Goal: Task Accomplishment & Management: Use online tool/utility

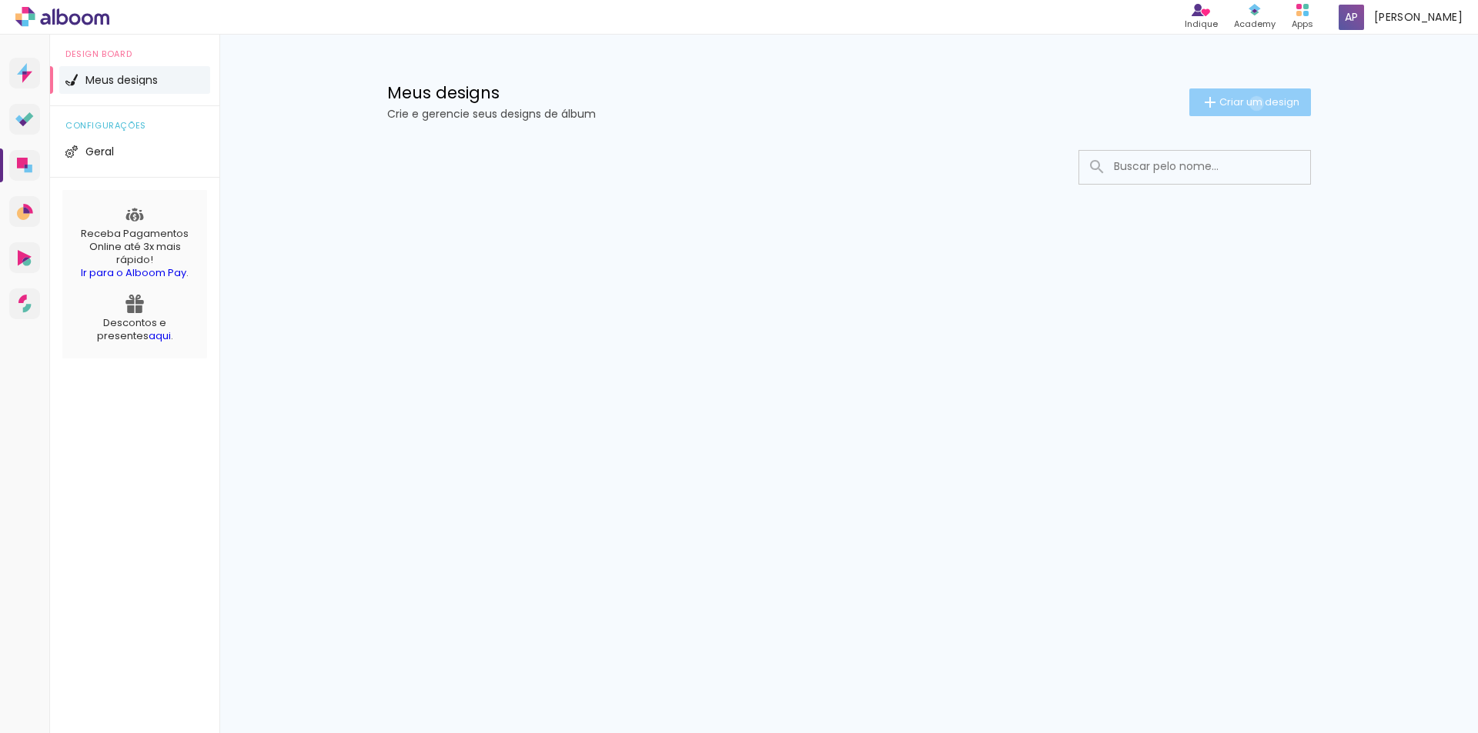
click at [1253, 103] on span "Criar um design" at bounding box center [1259, 102] width 80 height 10
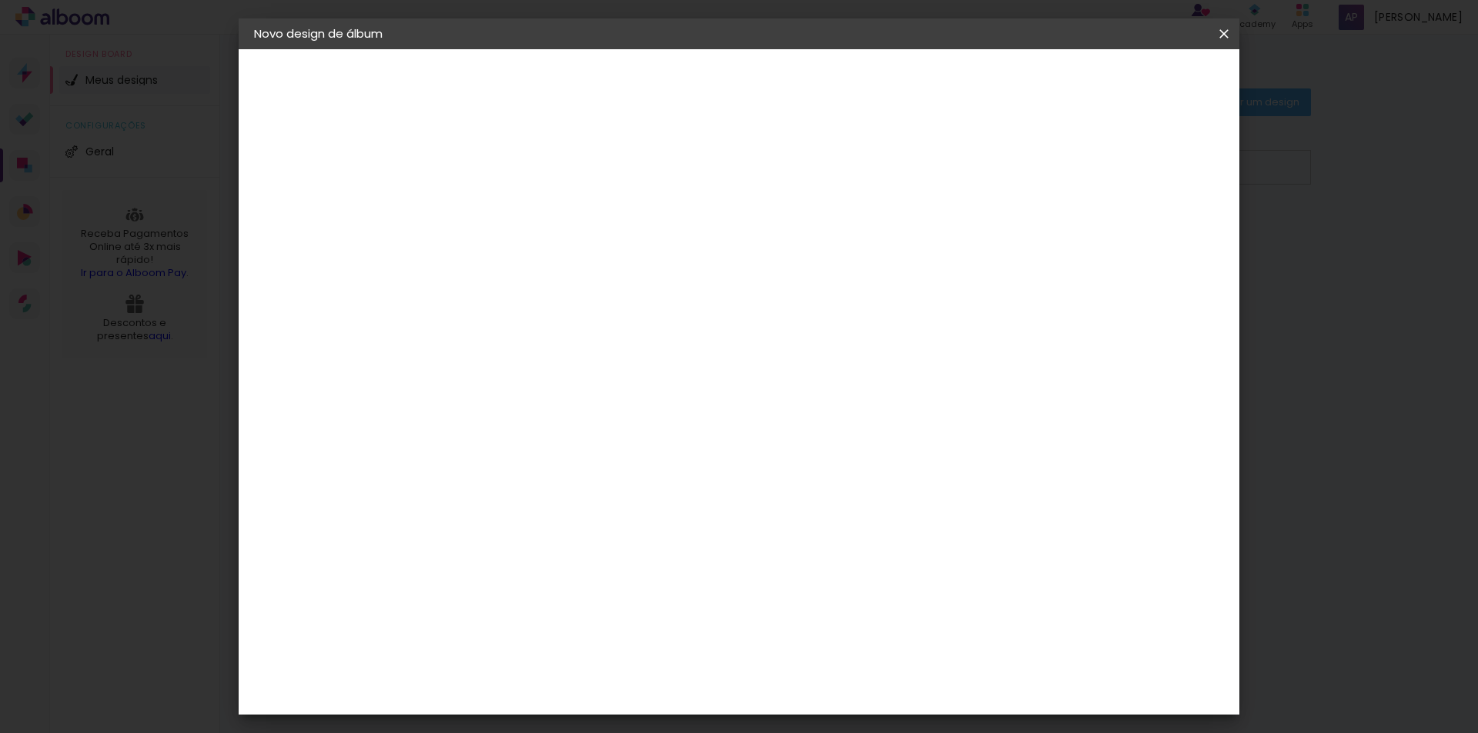
click at [506, 215] on input at bounding box center [506, 207] width 0 height 24
type input "PEREIRA"
type paper-input "PEREIRA"
click at [0, 0] on slot "Avançar" at bounding box center [0, 0] width 0 height 0
click at [605, 292] on input at bounding box center [544, 292] width 155 height 19
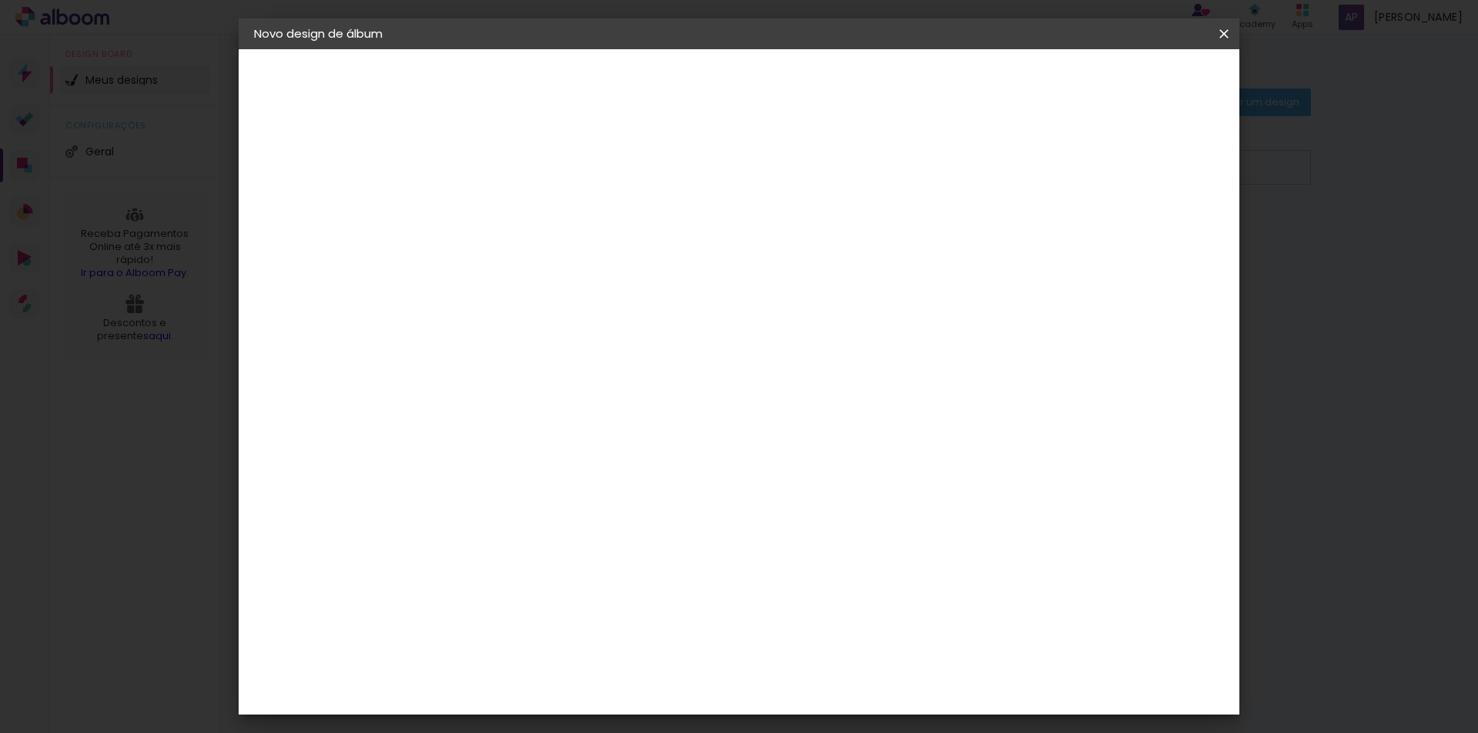
type input "PHOTO"
type paper-input "PHOTO"
click at [514, 657] on div "Photoalbum Universal" at bounding box center [533, 669] width 75 height 25
click at [0, 0] on slot "Avançar" at bounding box center [0, 0] width 0 height 0
click at [584, 259] on iron-icon at bounding box center [575, 268] width 18 height 18
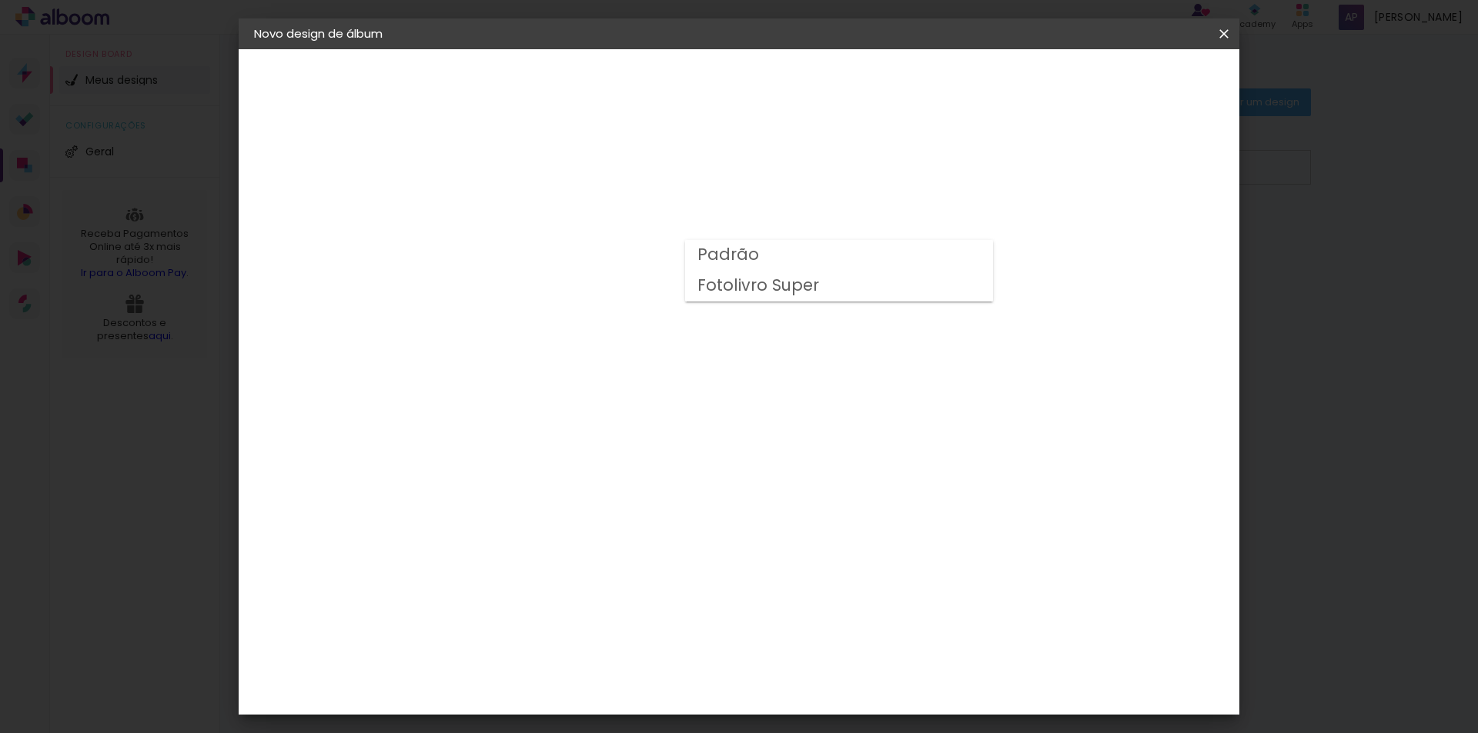
click at [874, 284] on paper-item "Fotolivro Super" at bounding box center [839, 286] width 308 height 31
type input "Fotolivro Super"
click at [610, 519] on span "30 × 30" at bounding box center [574, 539] width 72 height 41
click at [0, 0] on slot "Avançar" at bounding box center [0, 0] width 0 height 0
click at [679, 340] on div at bounding box center [664, 355] width 181 height 120
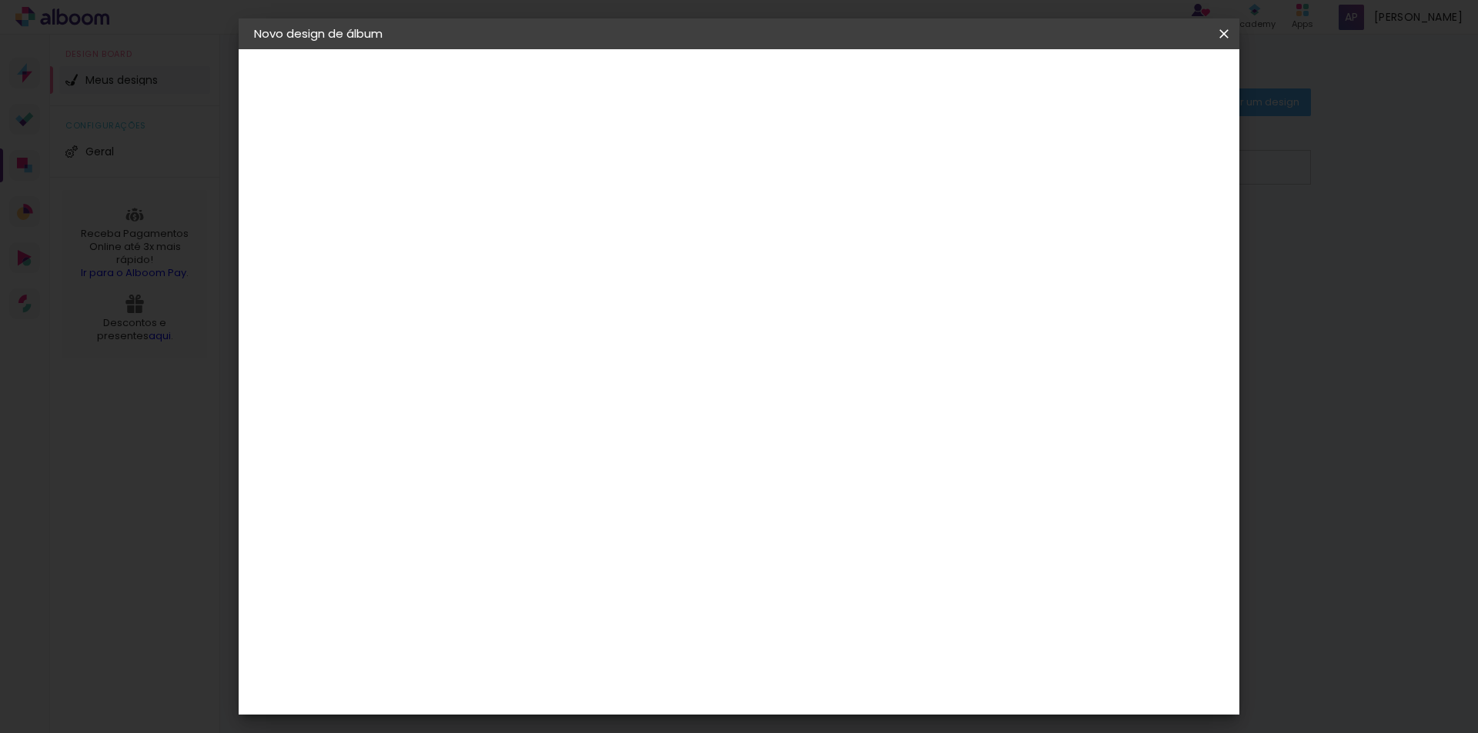
click at [1143, 71] on paper-button "Iniciar design" at bounding box center [1092, 81] width 101 height 26
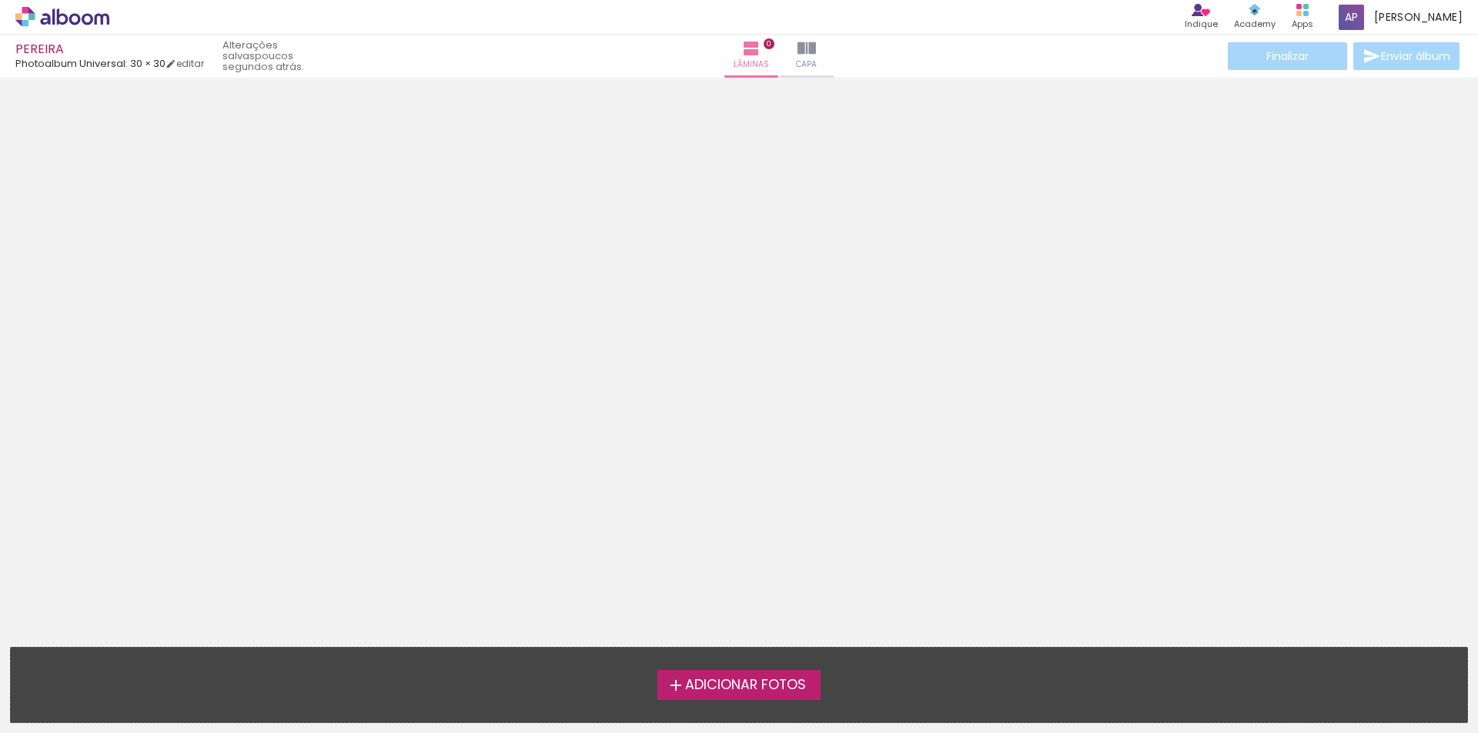
click at [740, 679] on span "Adicionar Fotos" at bounding box center [745, 686] width 121 height 14
click at [0, 0] on input "file" at bounding box center [0, 0] width 0 height 0
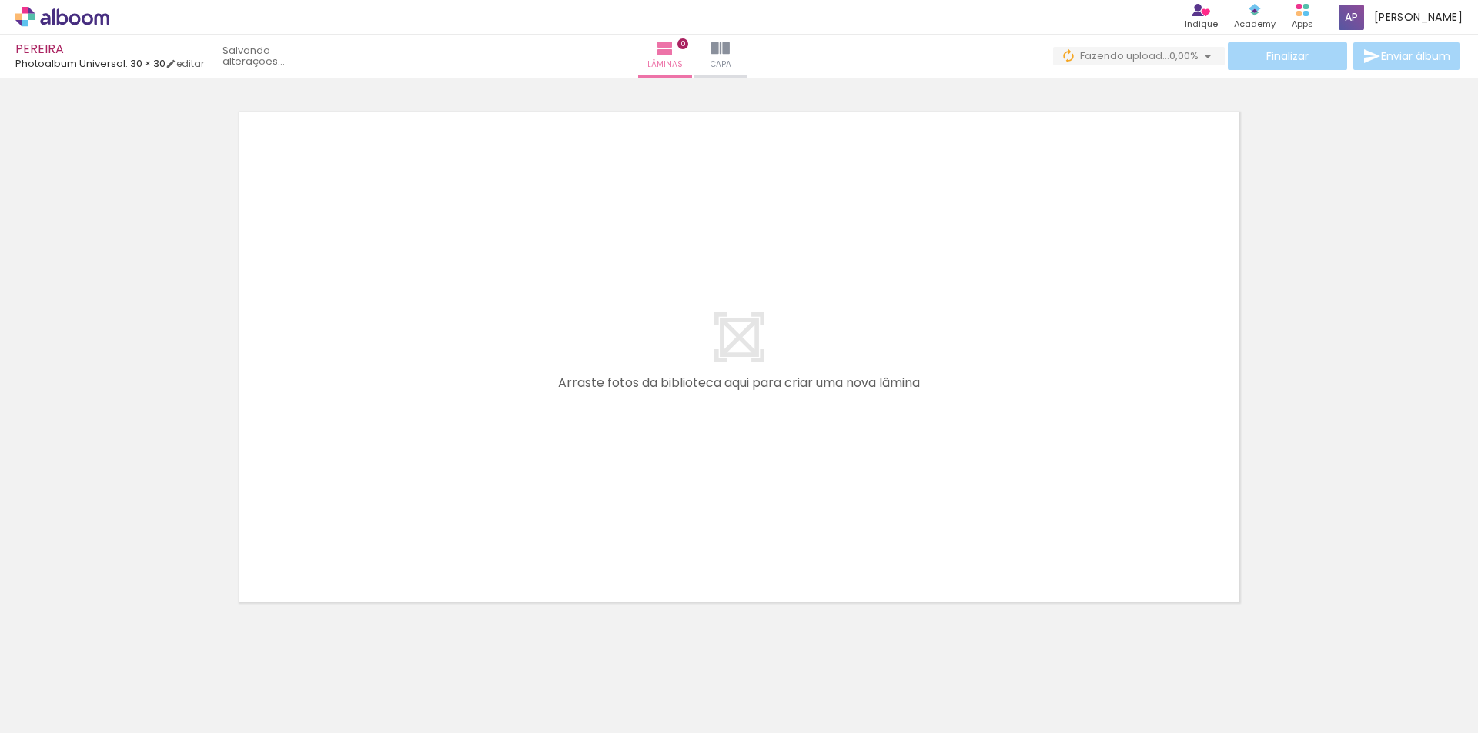
click at [722, 306] on quentale-layouter at bounding box center [738, 356] width 1019 height 509
click at [721, 325] on quentale-layouter at bounding box center [738, 356] width 1019 height 509
click at [722, 335] on quentale-layouter at bounding box center [738, 356] width 1019 height 509
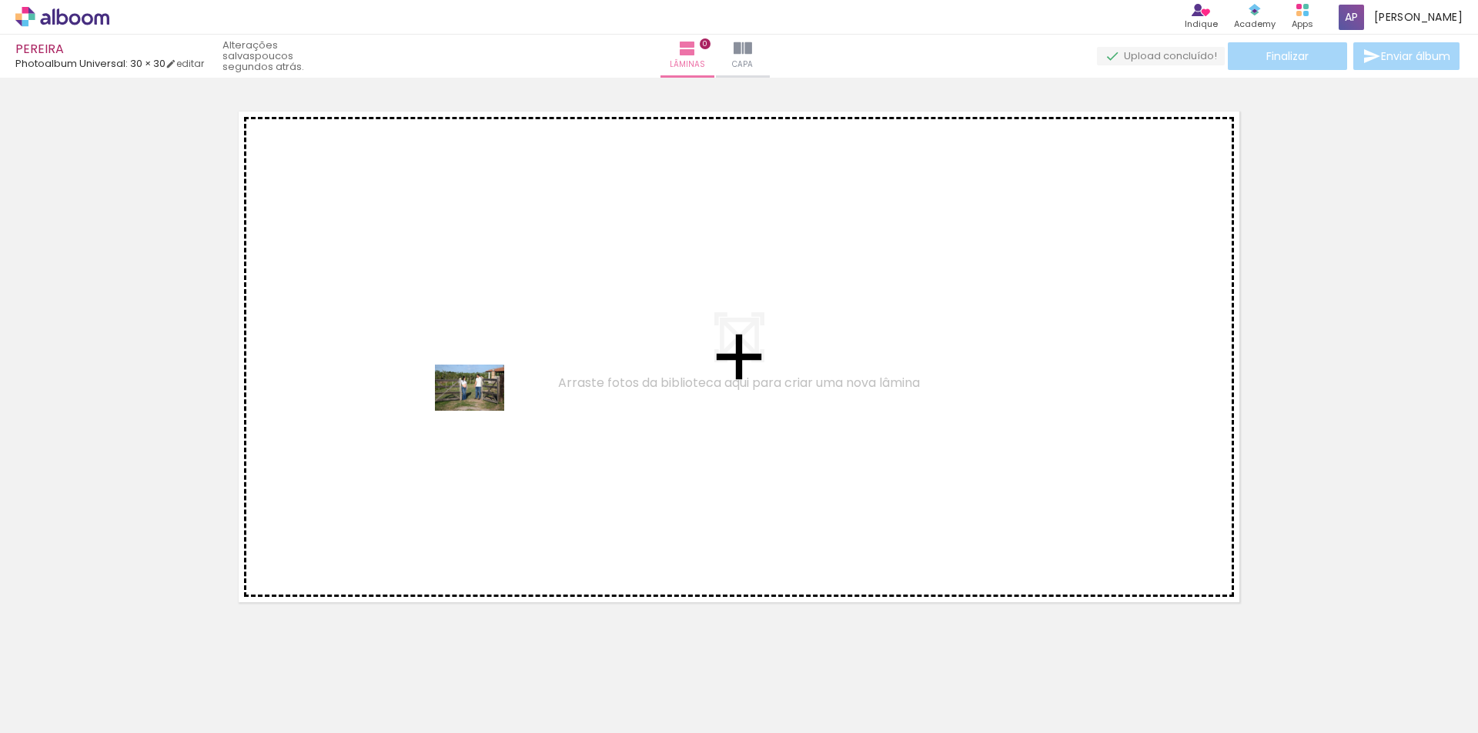
drag, startPoint x: 149, startPoint y: 683, endPoint x: 481, endPoint y: 411, distance: 429.8
click at [481, 411] on quentale-workspace at bounding box center [739, 366] width 1478 height 733
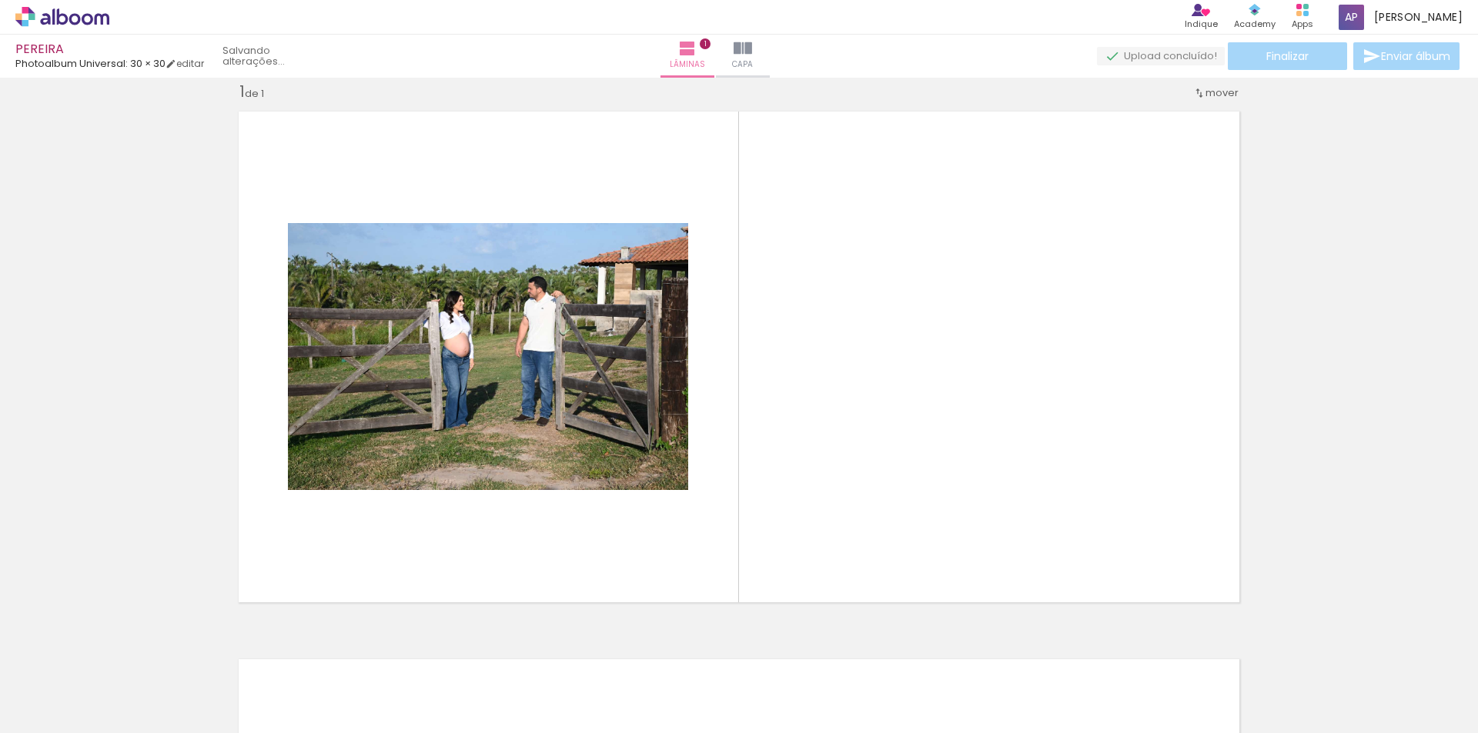
scroll to position [20, 0]
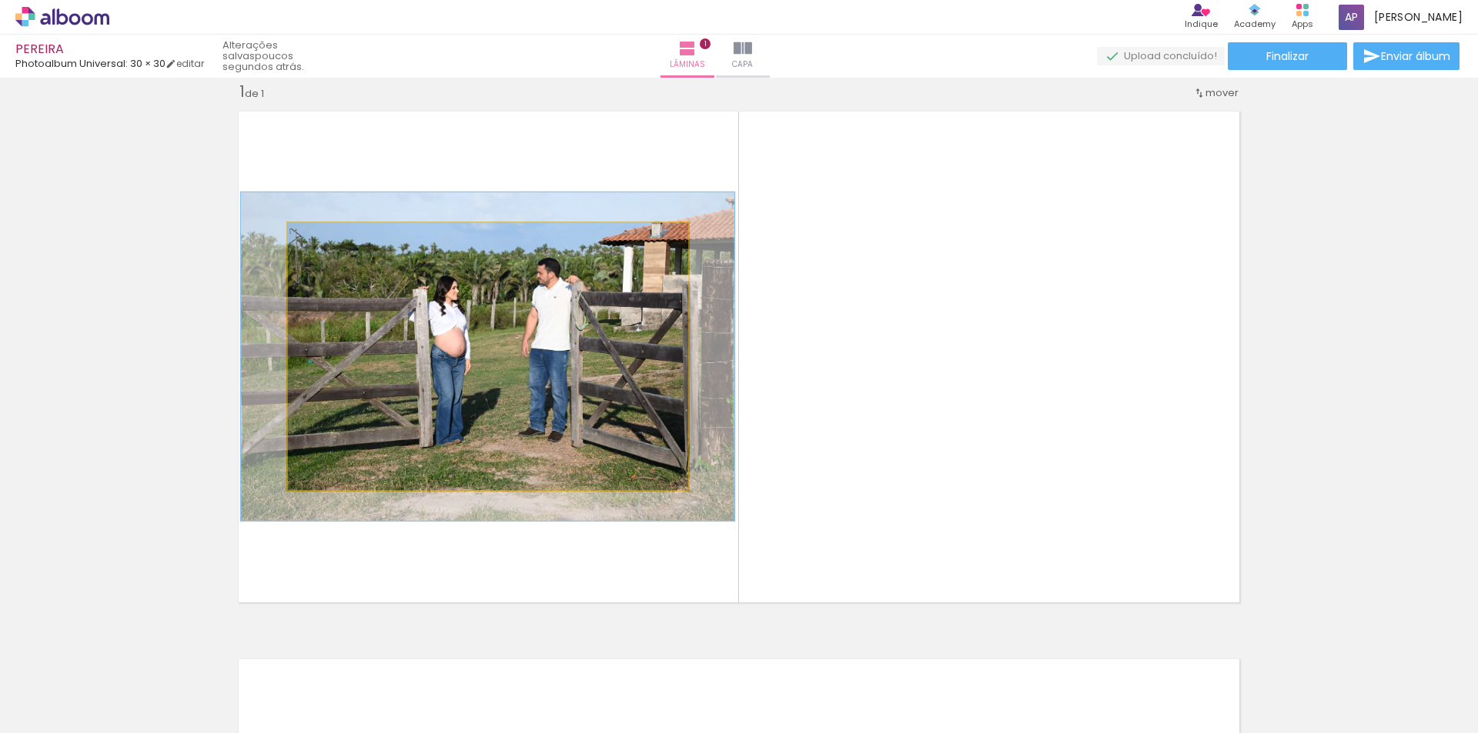
drag, startPoint x: 317, startPoint y: 241, endPoint x: 329, endPoint y: 243, distance: 12.5
type paper-slider "123"
click at [329, 243] on div at bounding box center [336, 239] width 14 height 14
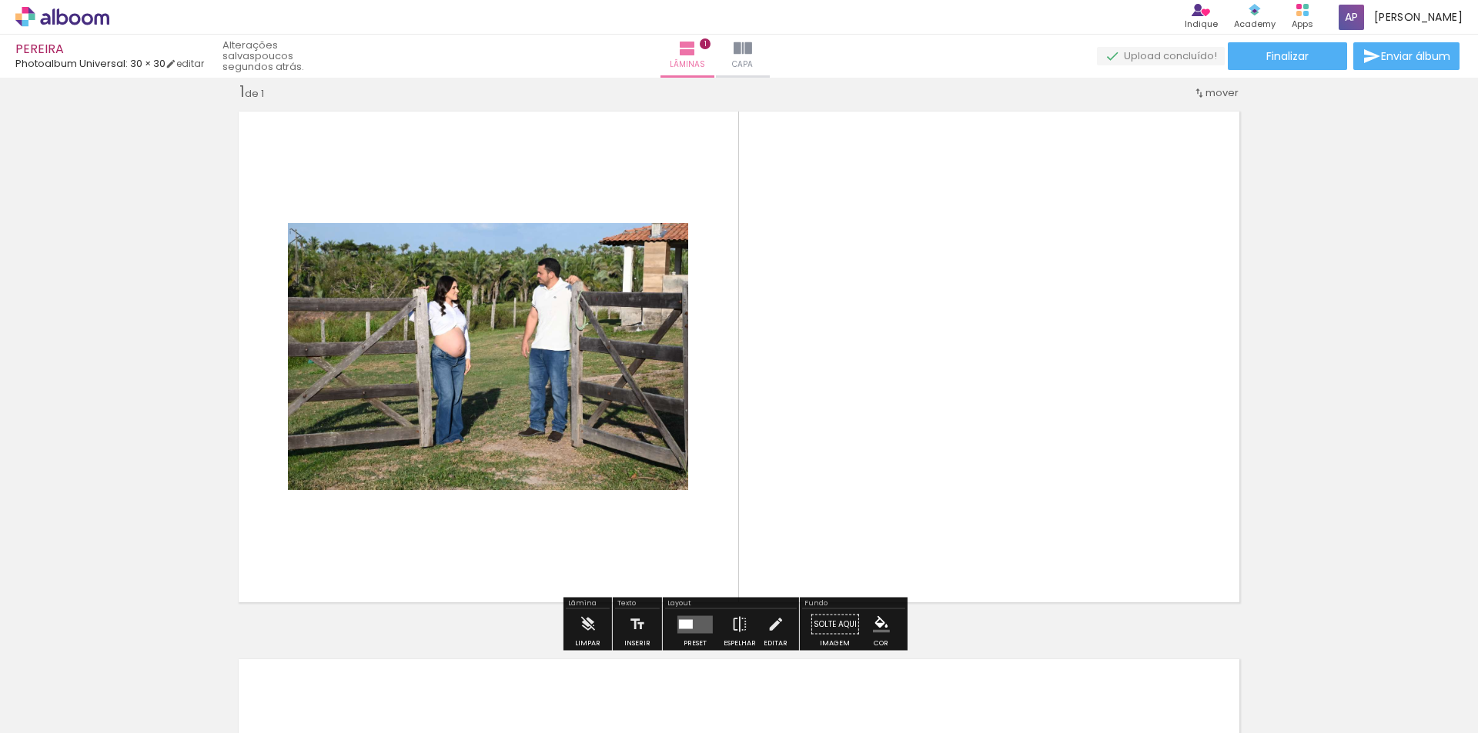
click at [439, 265] on span at bounding box center [444, 264] width 15 height 3
click at [439, 313] on paper-item at bounding box center [445, 318] width 28 height 11
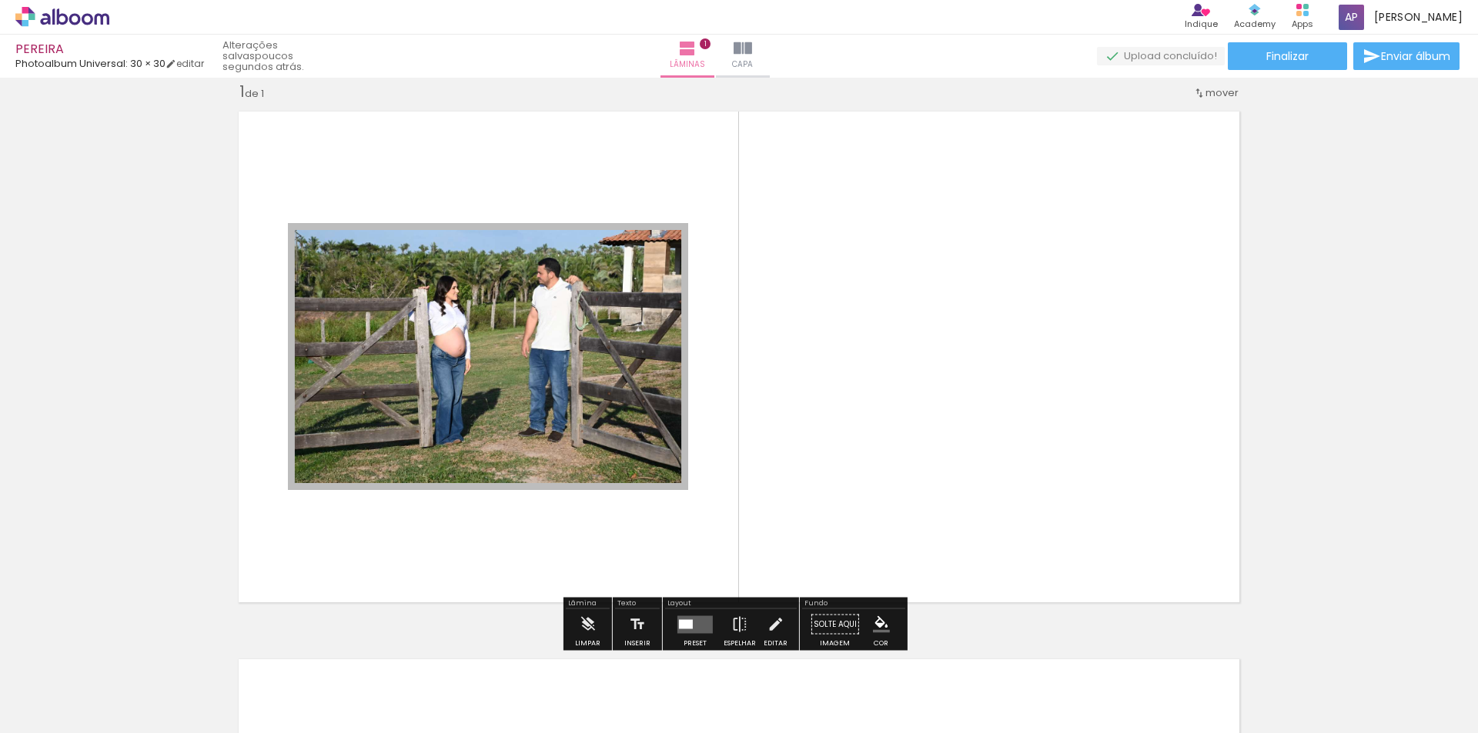
click at [438, 306] on paper-item at bounding box center [445, 307] width 28 height 11
click at [436, 242] on div at bounding box center [445, 239] width 18 height 15
click at [440, 273] on paper-item at bounding box center [445, 275] width 28 height 11
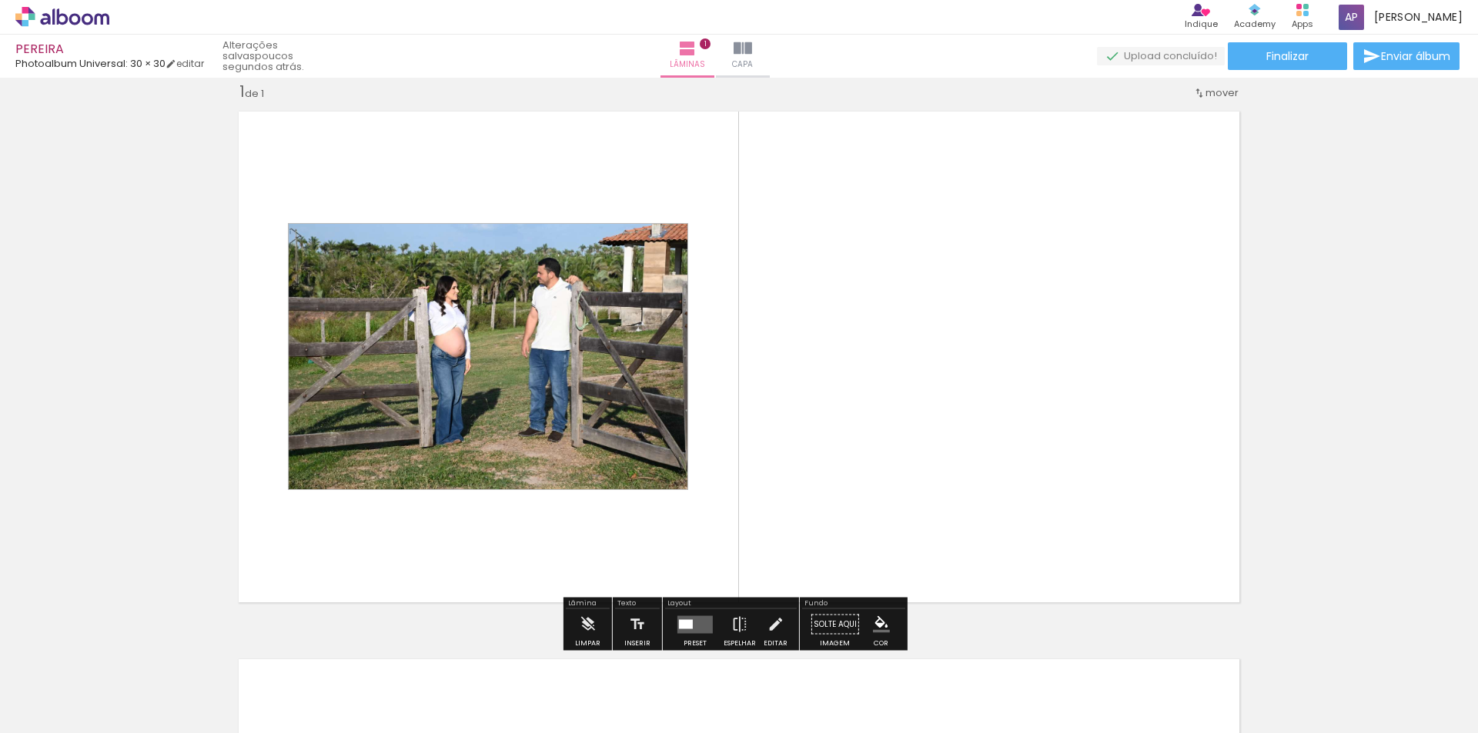
click at [296, 241] on iron-icon at bounding box center [303, 239] width 15 height 15
click at [632, 623] on iron-icon at bounding box center [637, 625] width 17 height 31
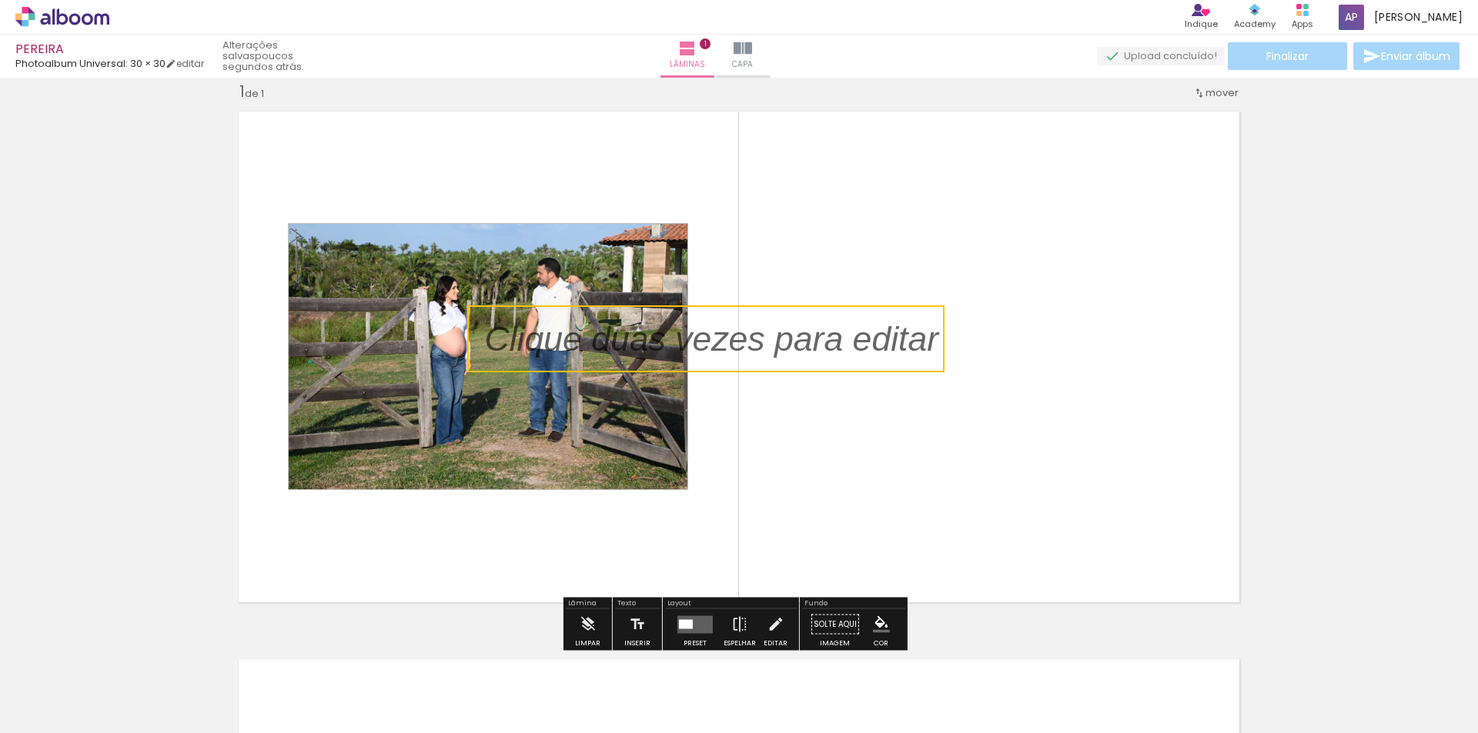
click at [597, 329] on quentale-selection at bounding box center [705, 339] width 477 height 67
type input "Sans Serif"
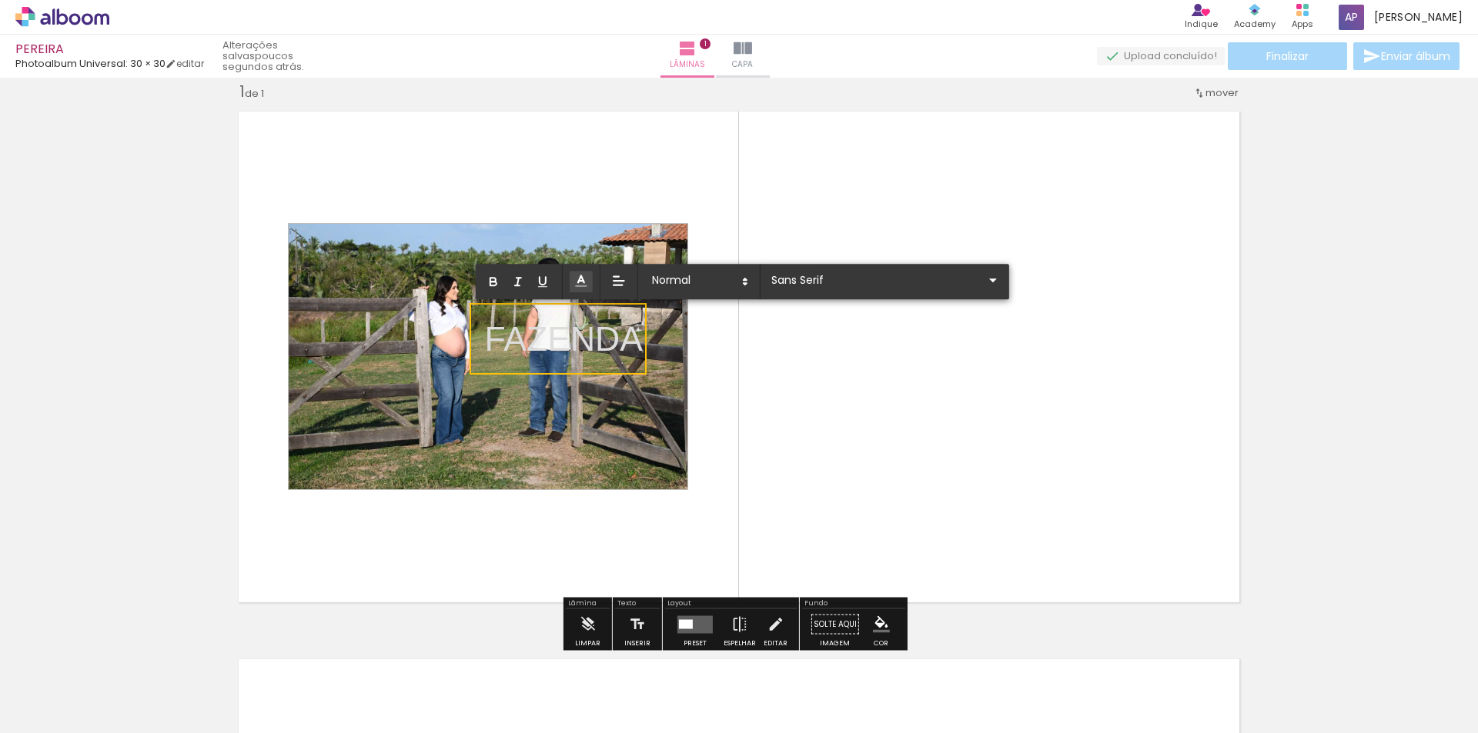
click at [588, 283] on icon at bounding box center [580, 280] width 15 height 15
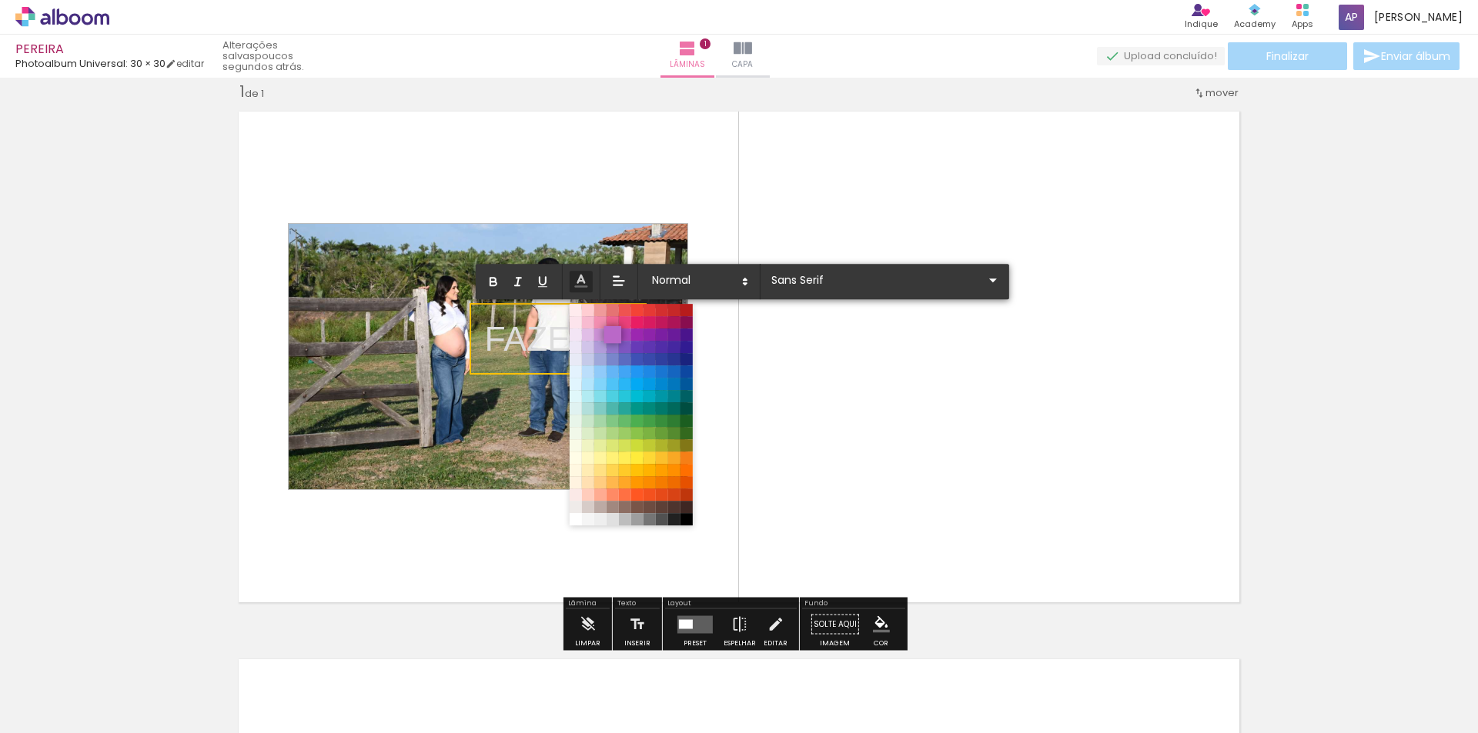
click at [614, 341] on span at bounding box center [612, 334] width 17 height 17
click at [585, 282] on icon at bounding box center [581, 280] width 17 height 17
click at [644, 342] on span at bounding box center [637, 334] width 17 height 17
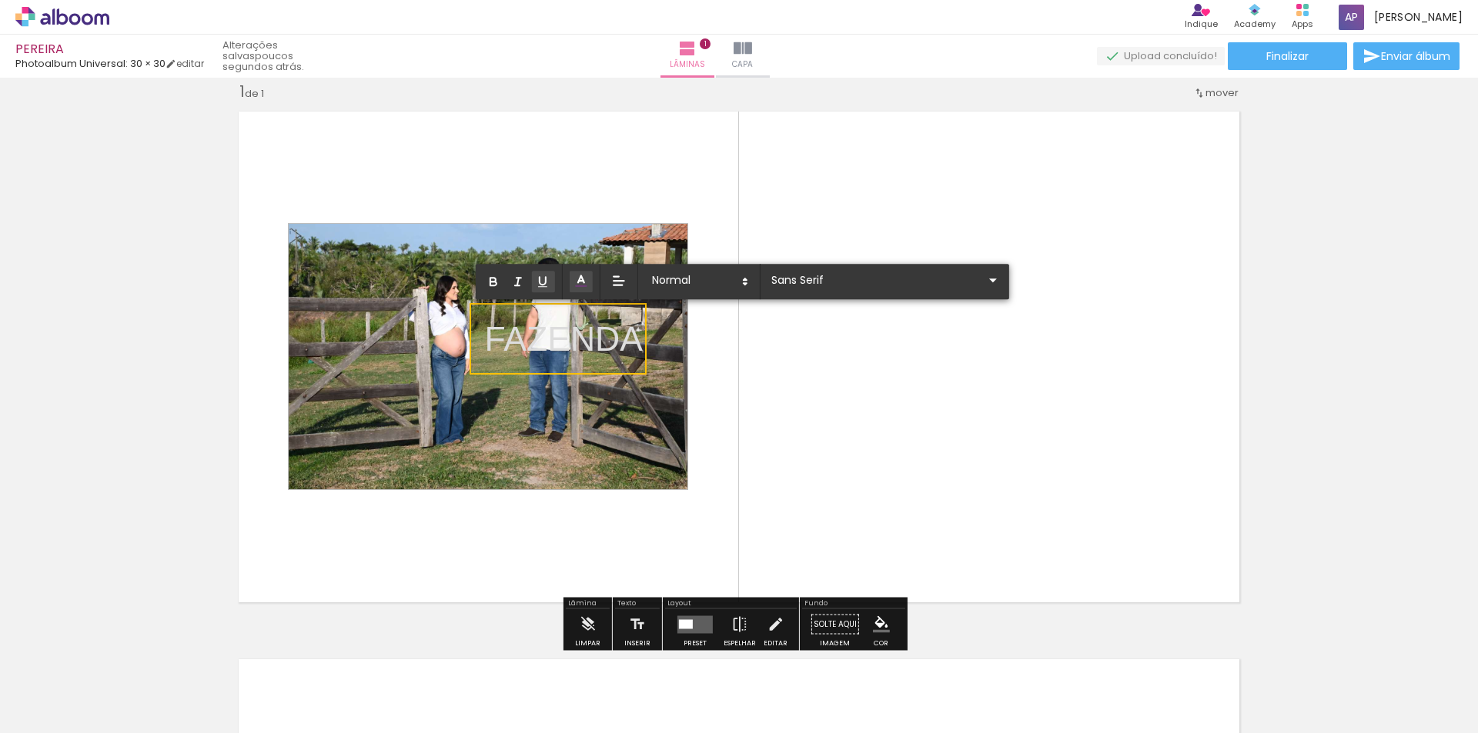
click at [543, 286] on icon "button" at bounding box center [543, 282] width 14 height 14
click at [516, 284] on icon "button" at bounding box center [518, 282] width 14 height 14
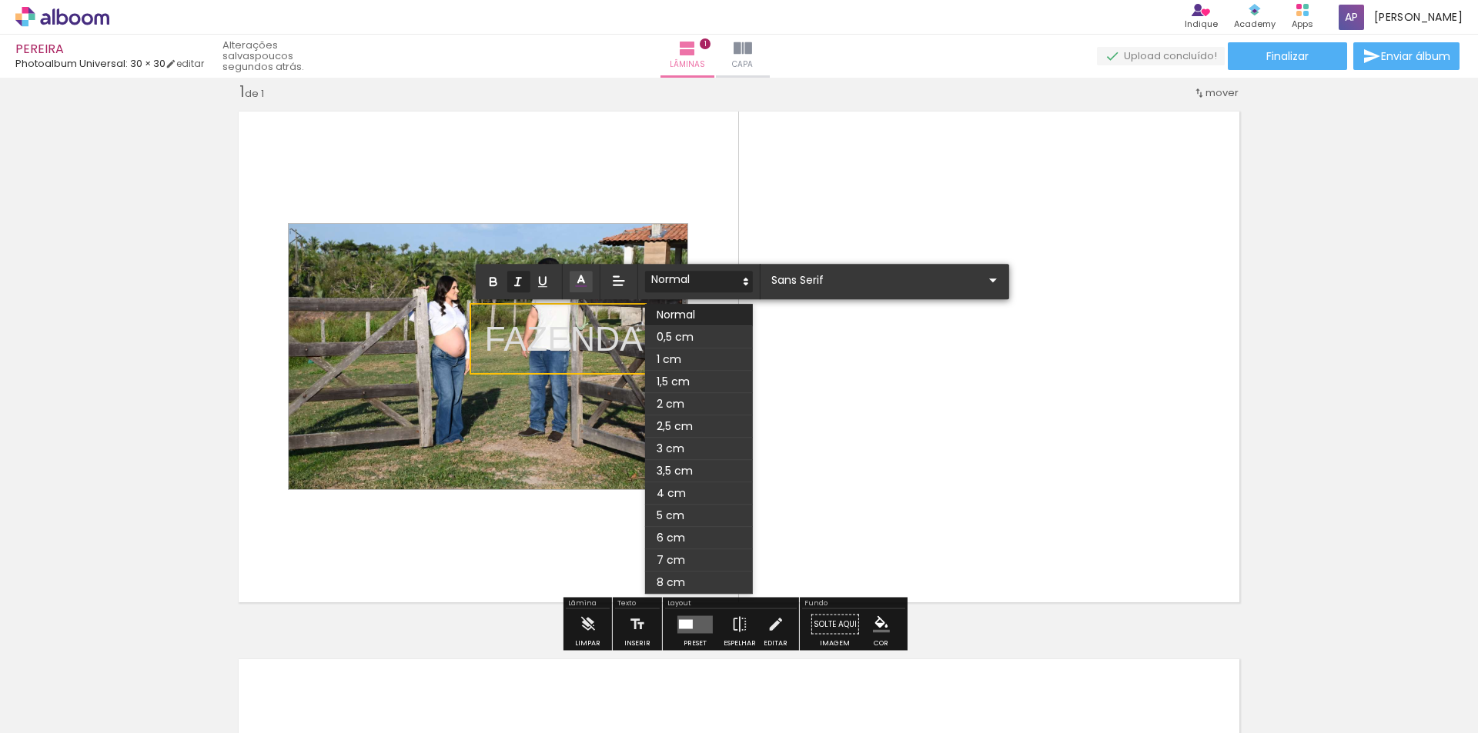
click at [746, 286] on icon at bounding box center [746, 282] width 14 height 14
click at [700, 335] on span at bounding box center [699, 337] width 108 height 22
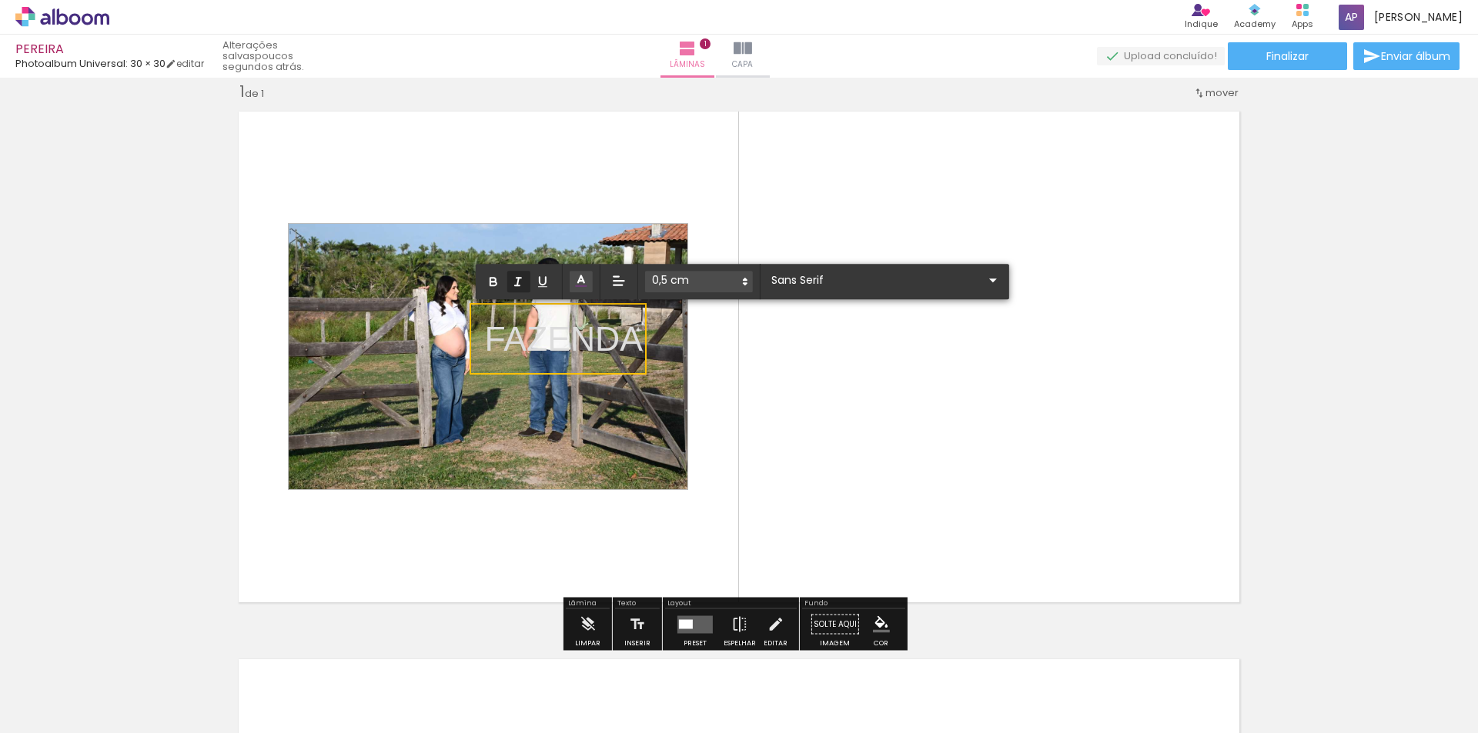
click at [740, 286] on icon at bounding box center [745, 282] width 14 height 14
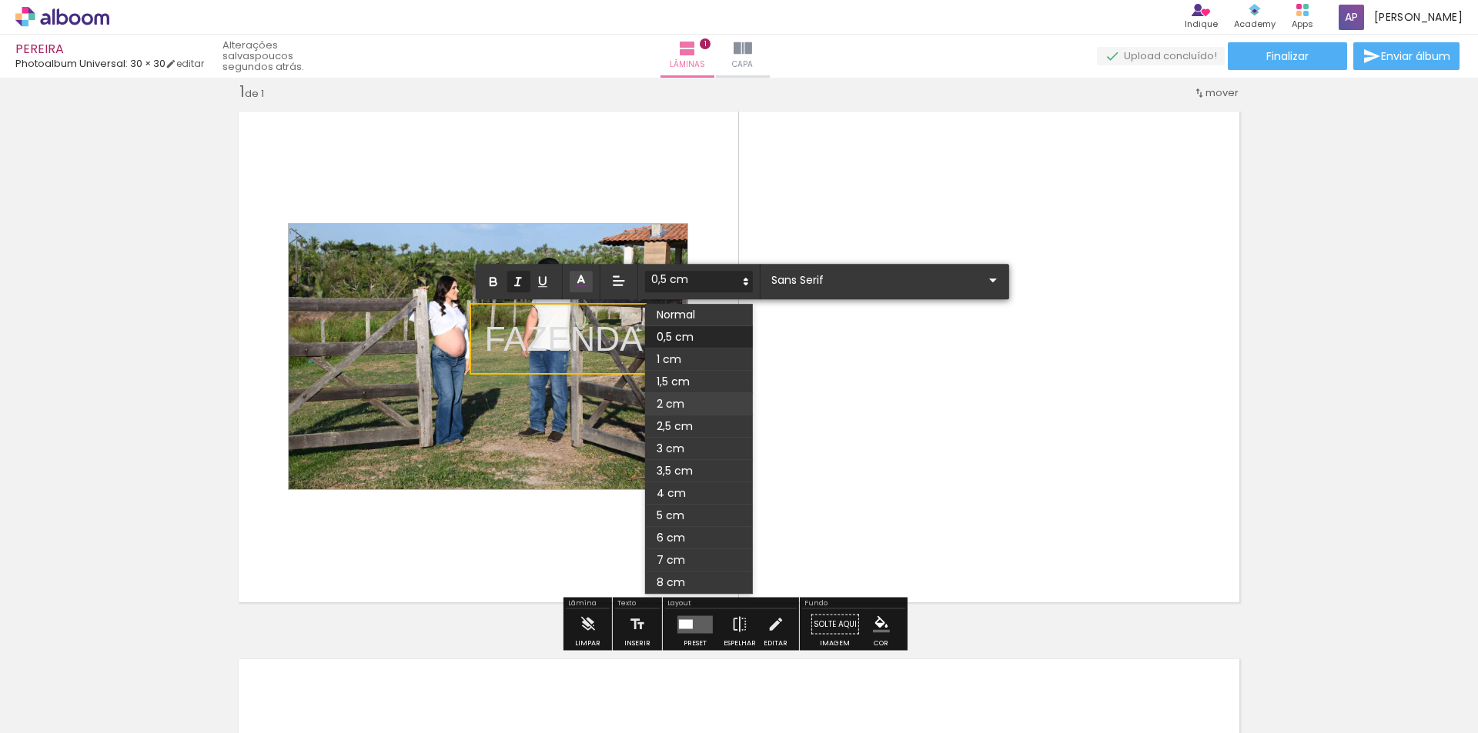
click at [686, 402] on span at bounding box center [699, 404] width 108 height 22
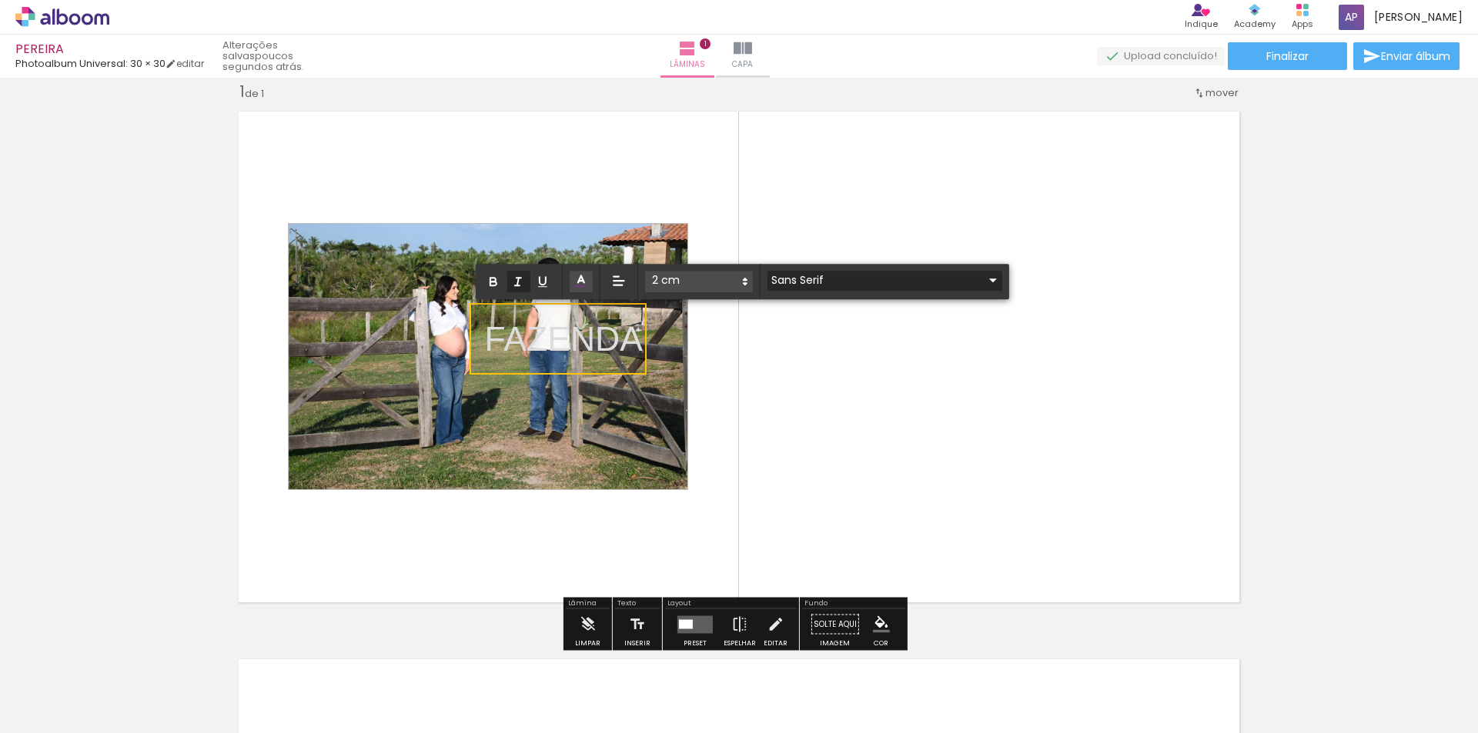
click at [984, 282] on iron-icon at bounding box center [993, 280] width 18 height 18
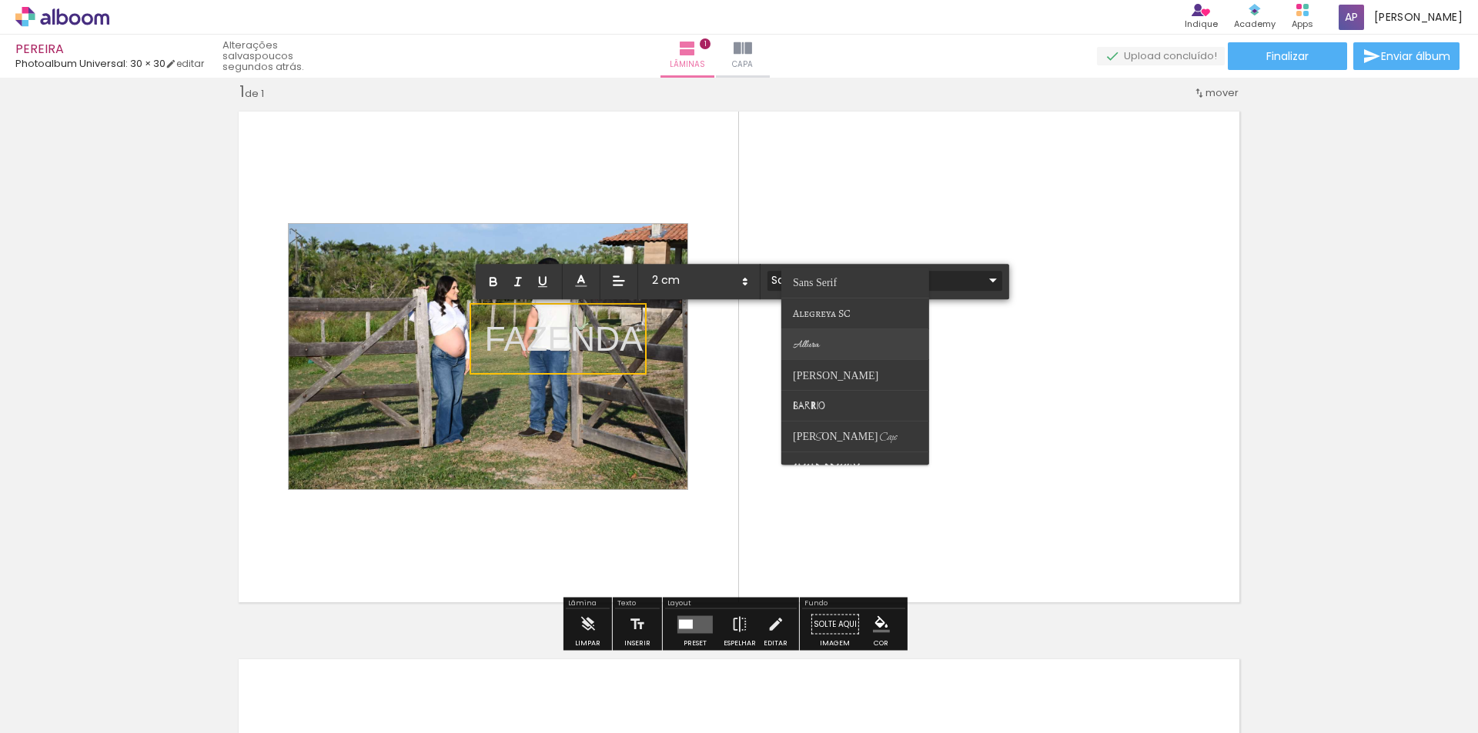
click at [832, 345] on paper-item at bounding box center [855, 344] width 148 height 31
type input "Allura"
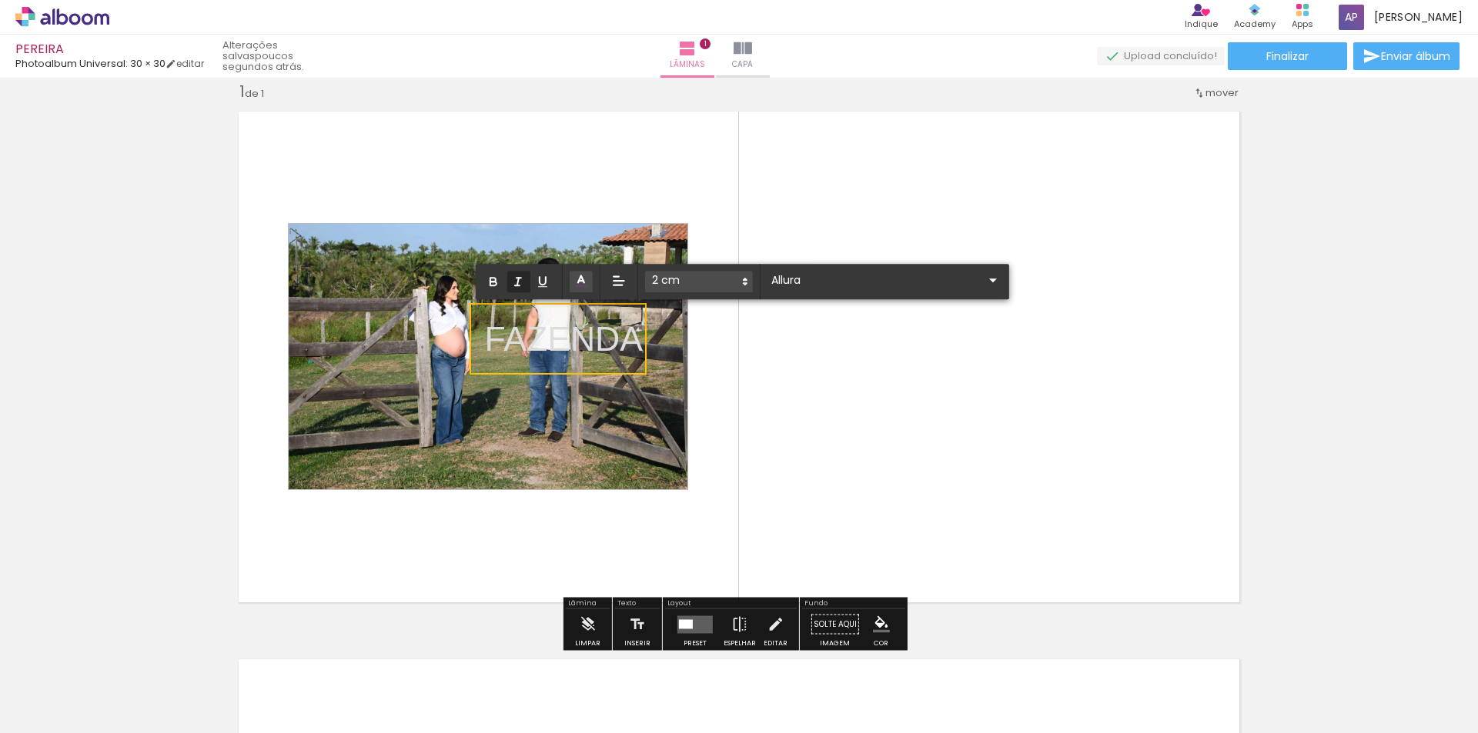
click at [807, 186] on quentale-layouter at bounding box center [738, 356] width 1019 height 509
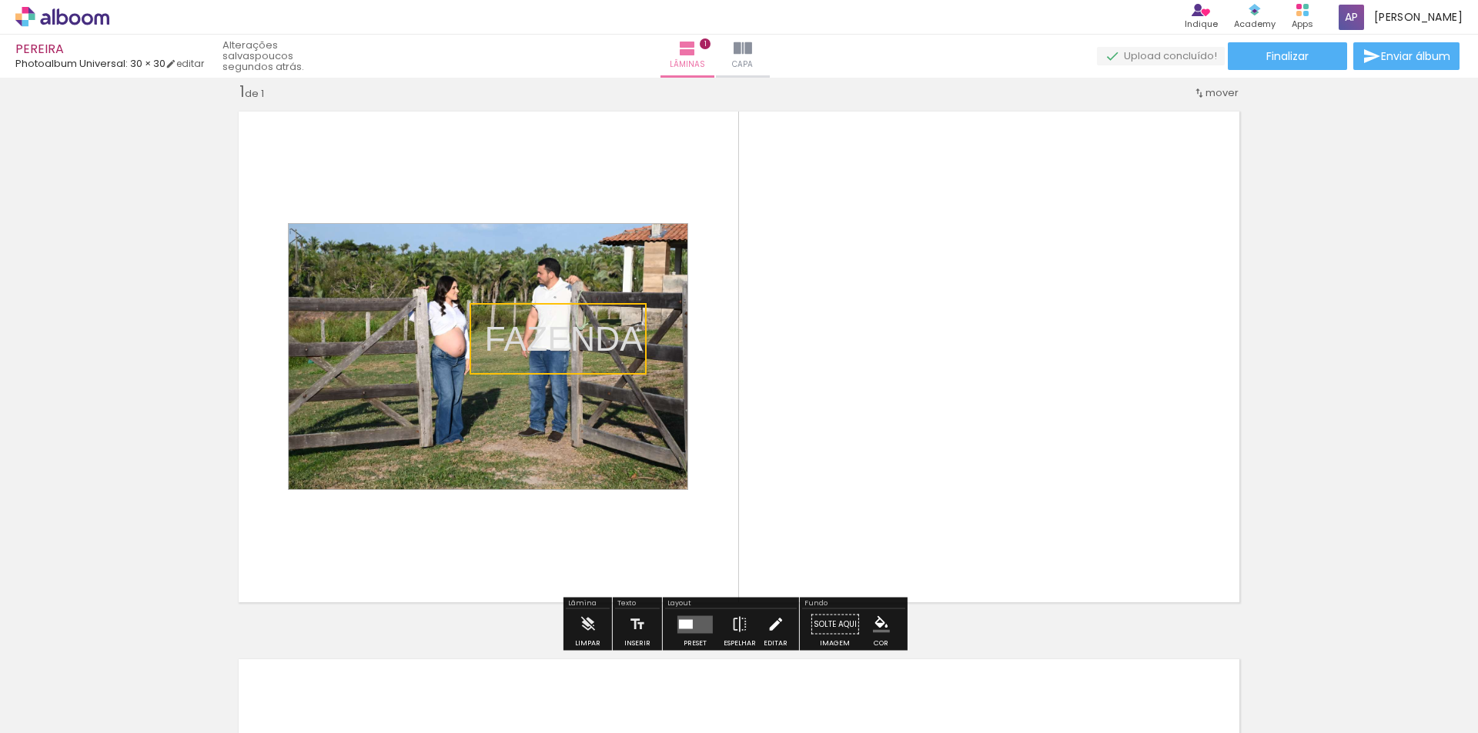
click at [770, 626] on iron-icon at bounding box center [775, 625] width 17 height 31
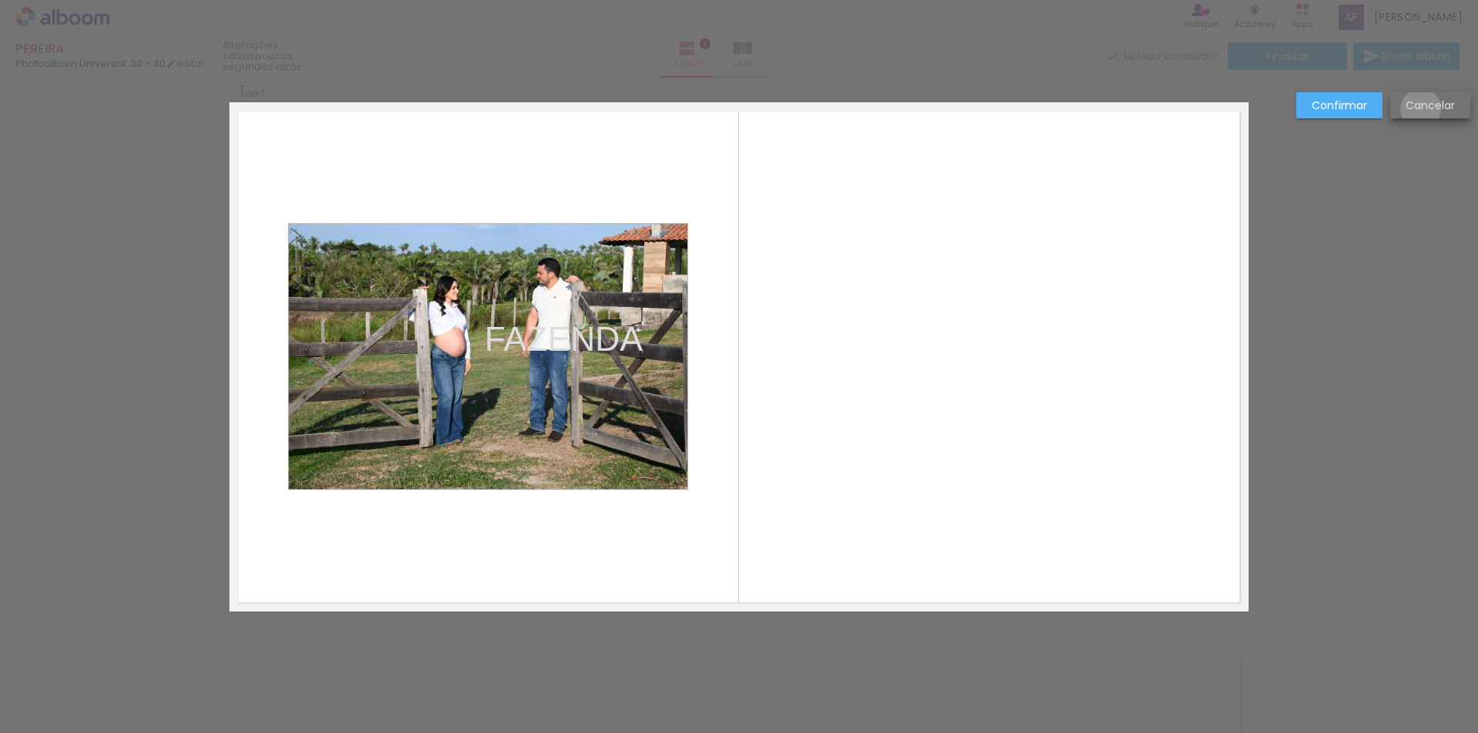
click at [0, 0] on slot "Cancelar" at bounding box center [0, 0] width 0 height 0
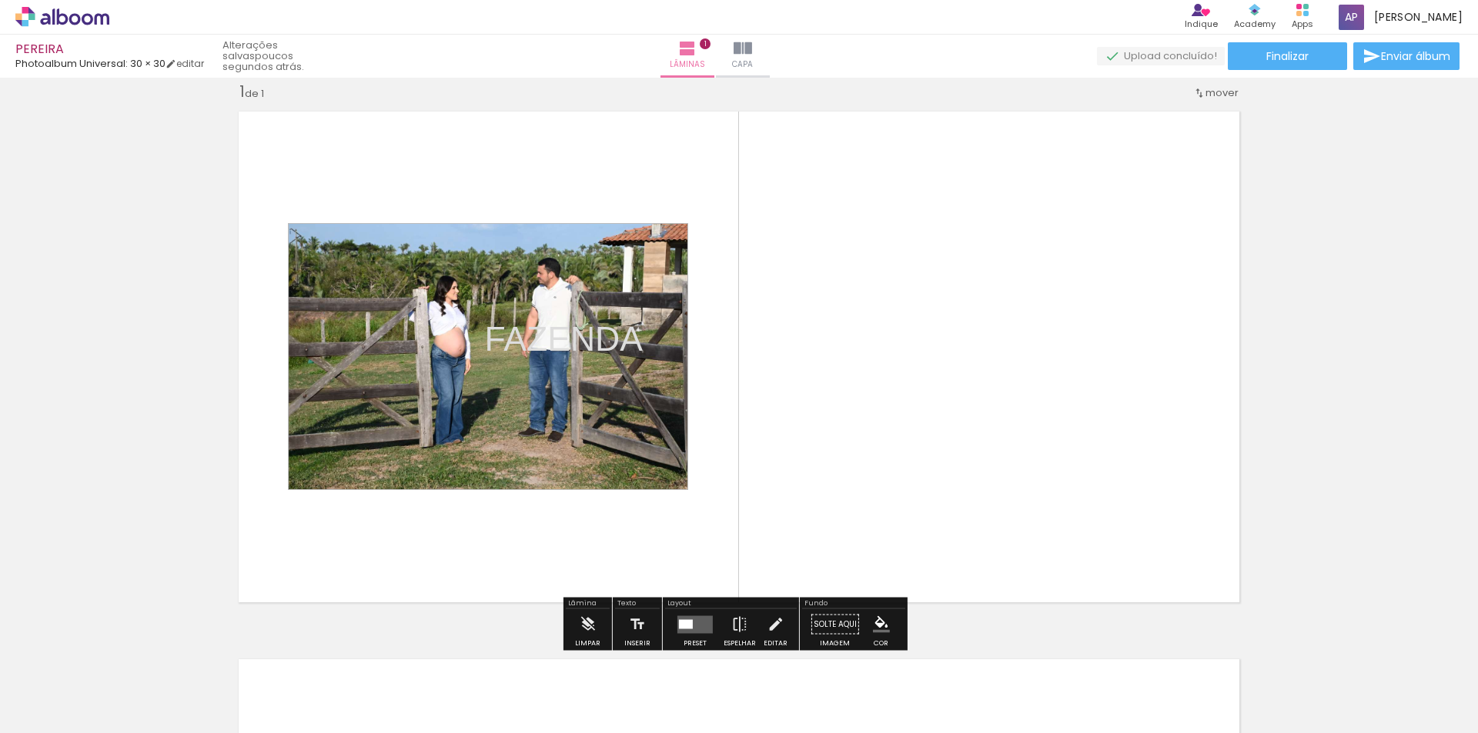
click at [1209, 94] on span "mover" at bounding box center [1221, 92] width 33 height 15
click at [1164, 92] on span "Posição atual:" at bounding box center [1166, 90] width 70 height 25
click at [1160, 91] on span "Posição atual:" at bounding box center [1166, 90] width 70 height 25
click at [1145, 153] on quentale-layouter at bounding box center [738, 356] width 1019 height 509
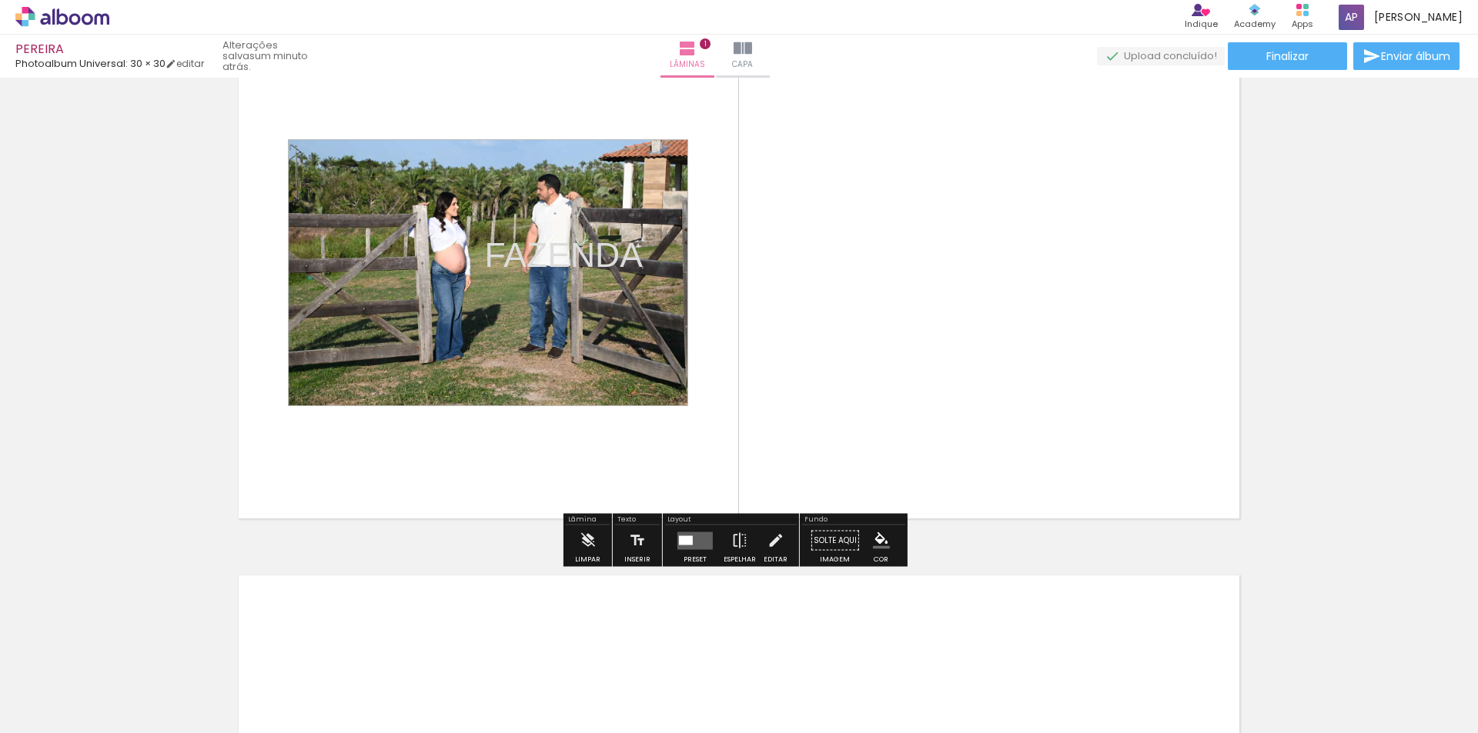
scroll to position [0, 0]
